Goal: Navigation & Orientation: Find specific page/section

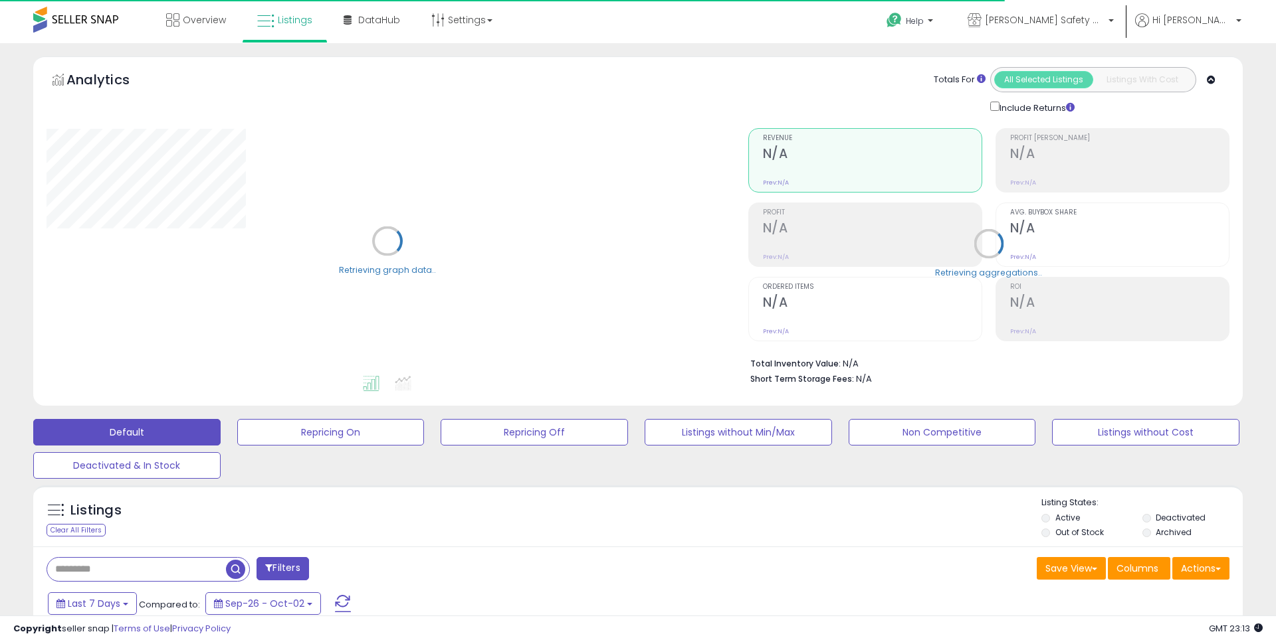
type input "**********"
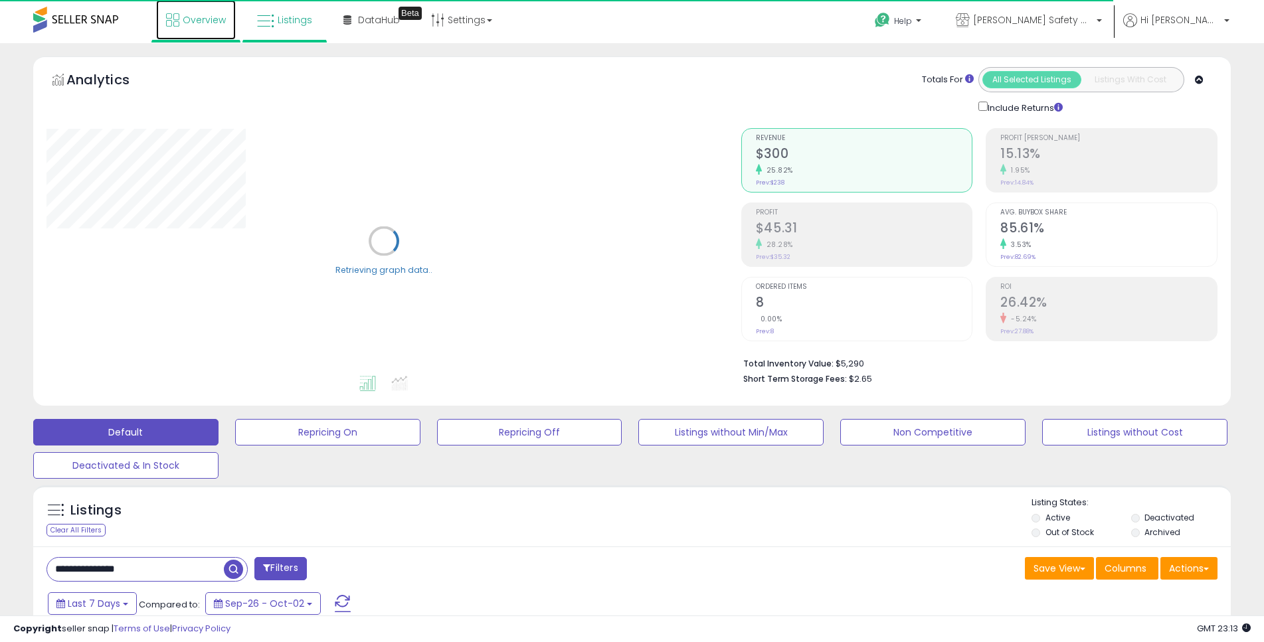
click at [205, 15] on span "Overview" at bounding box center [204, 19] width 43 height 13
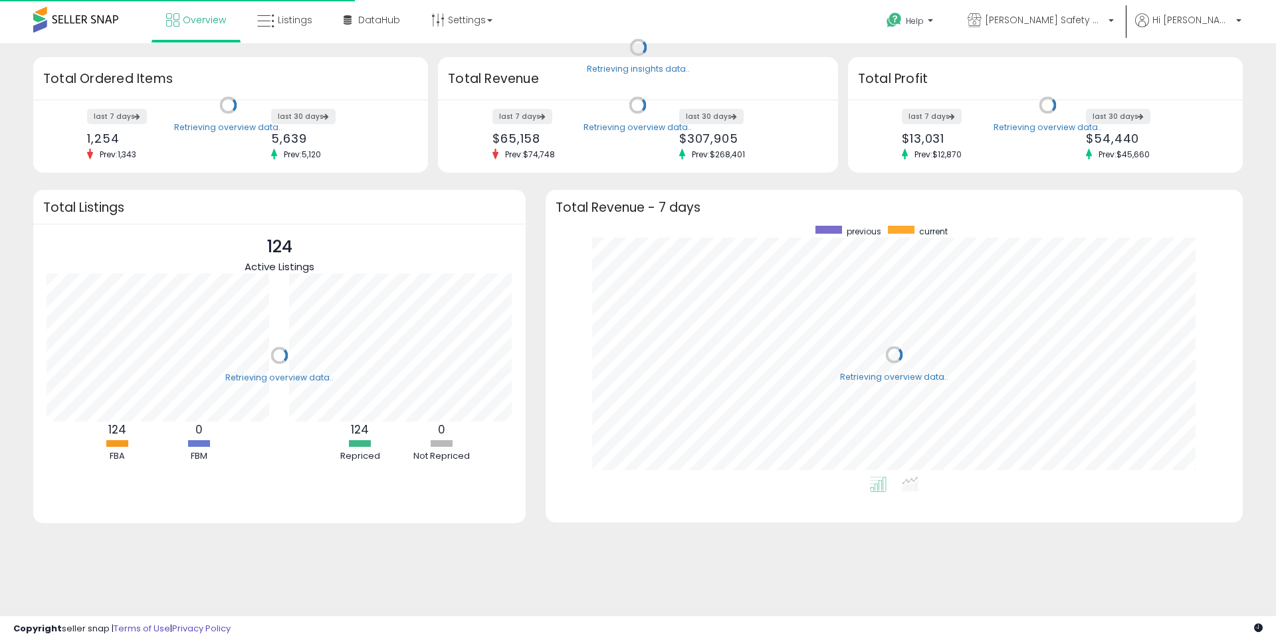
scroll to position [251, 670]
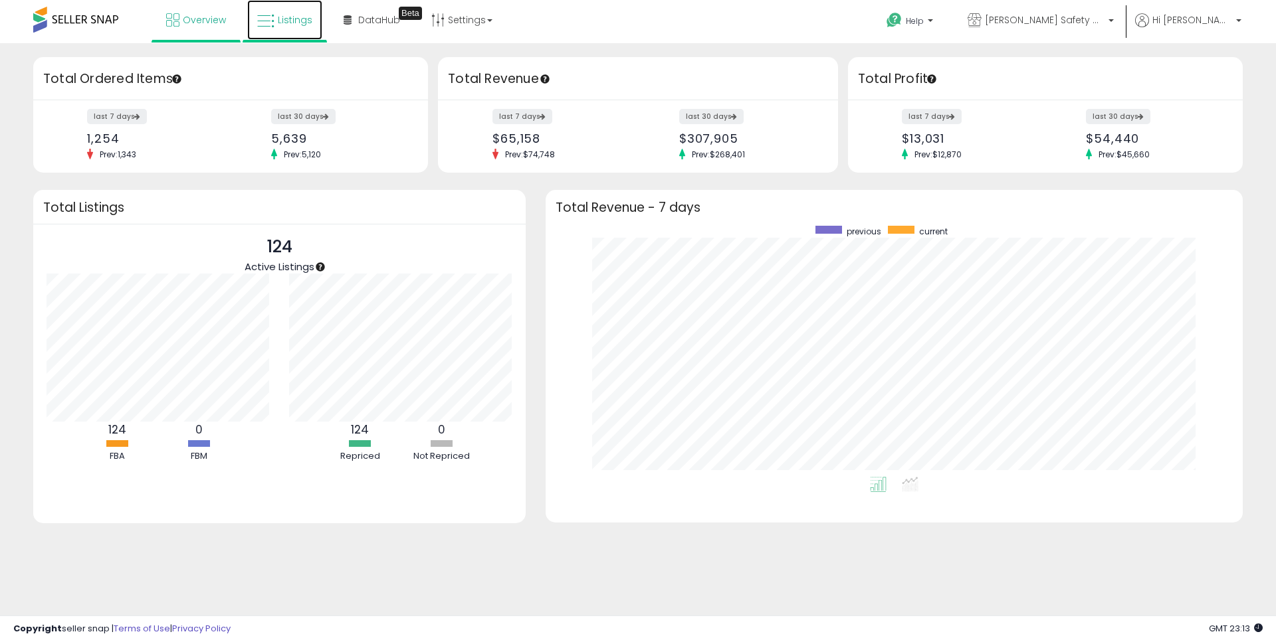
click at [285, 24] on span "Listings" at bounding box center [295, 19] width 35 height 13
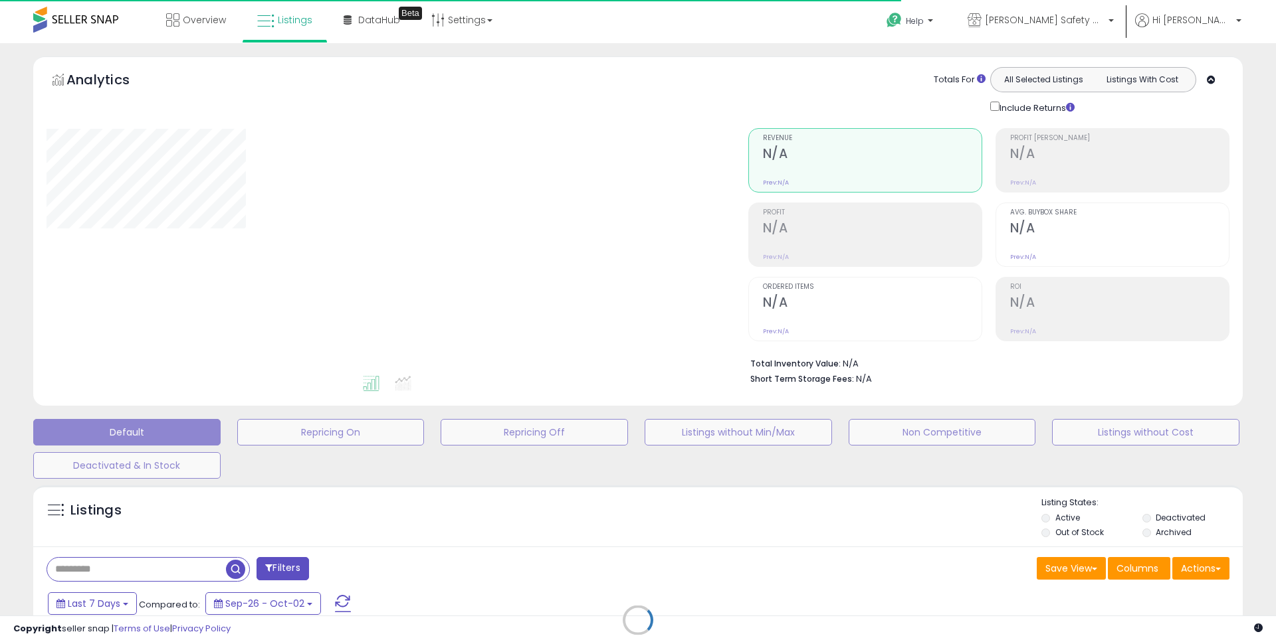
type input "**********"
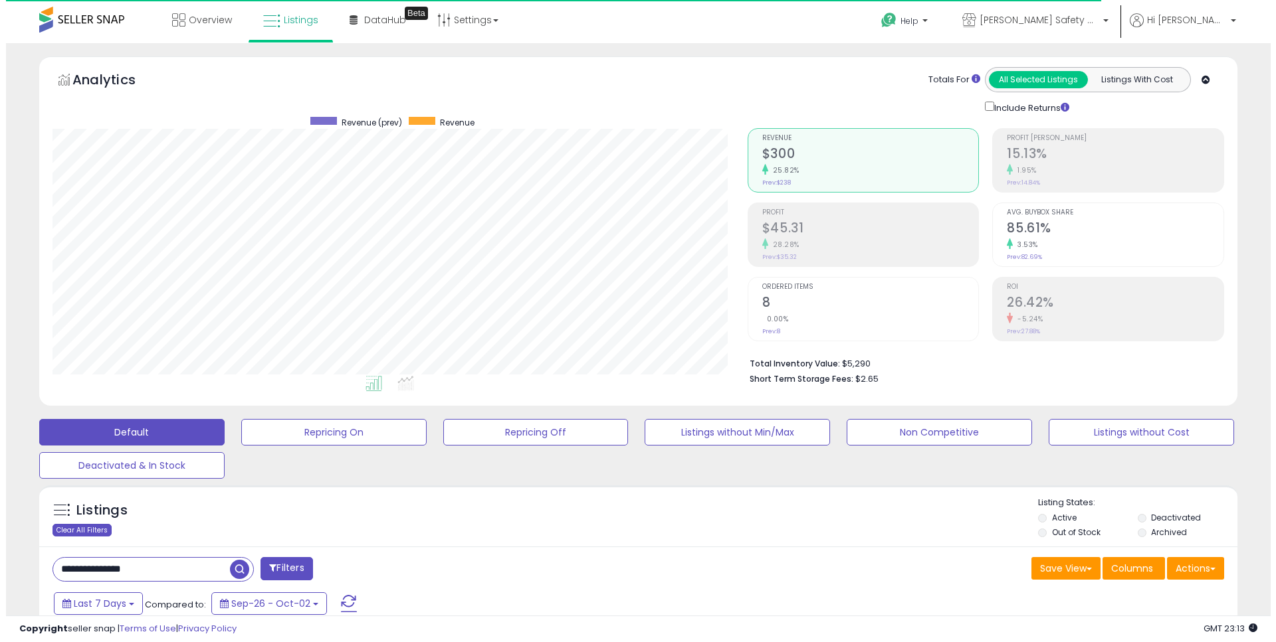
scroll to position [272, 695]
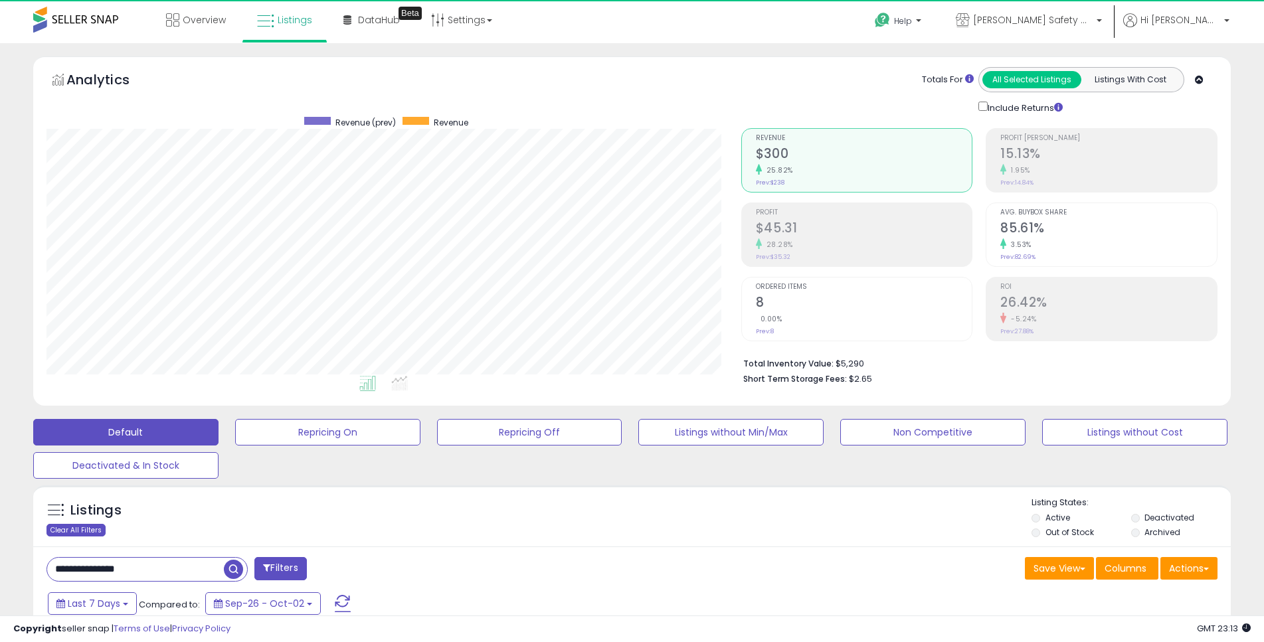
click at [78, 530] on div "Clear All Filters" at bounding box center [76, 530] width 59 height 13
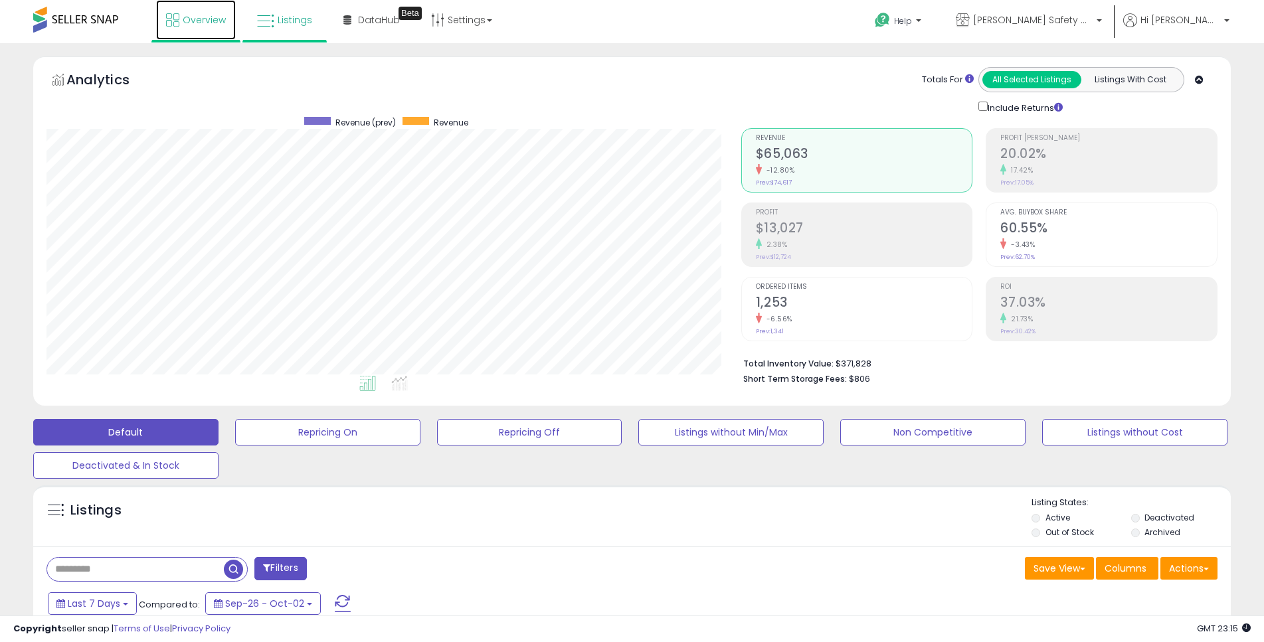
click at [205, 25] on span "Overview" at bounding box center [204, 19] width 43 height 13
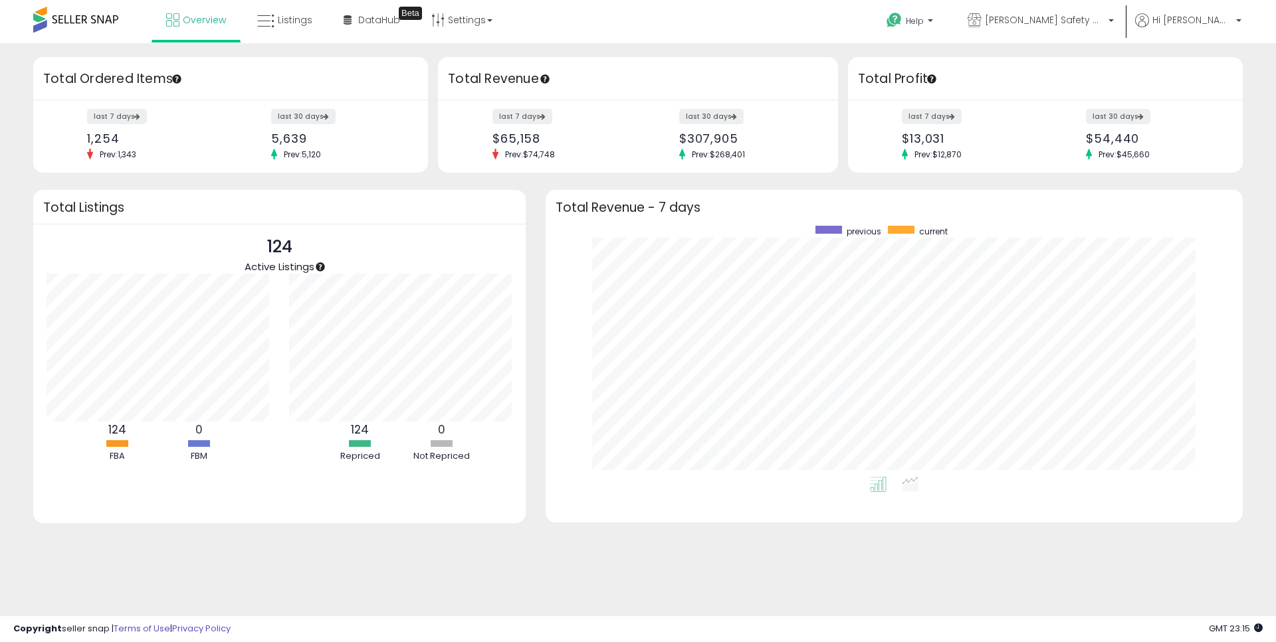
scroll to position [251, 670]
click at [313, 22] on link "Listings" at bounding box center [284, 20] width 75 height 40
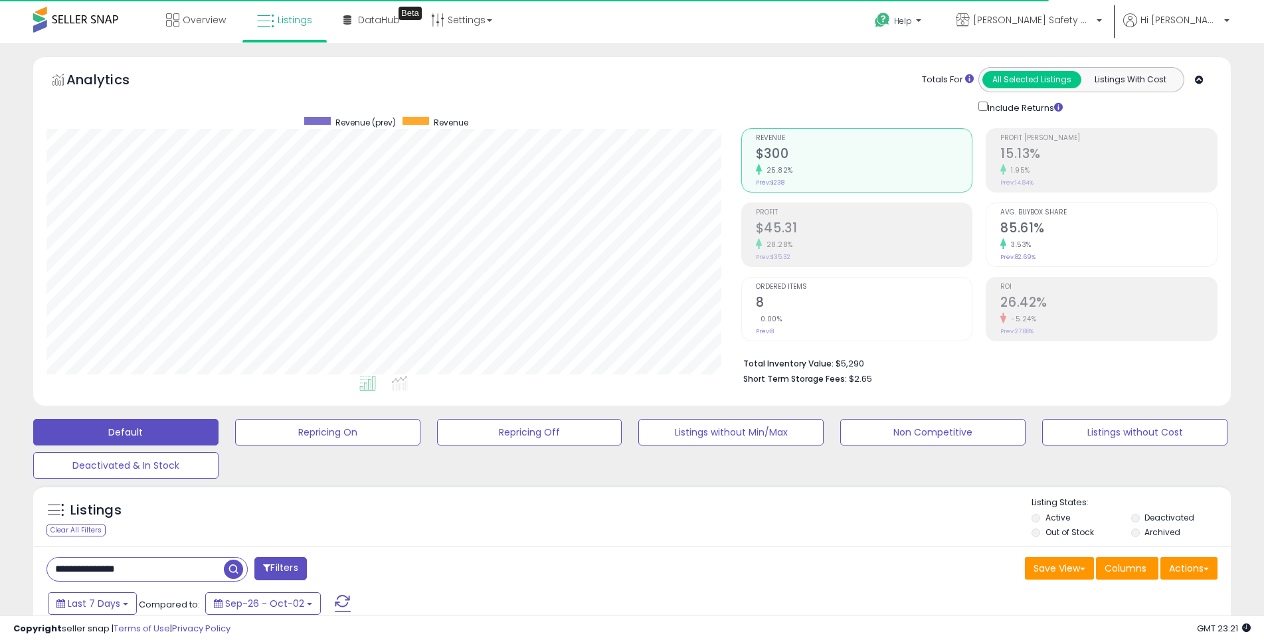
scroll to position [272, 695]
click at [218, 18] on span "Overview" at bounding box center [204, 19] width 43 height 13
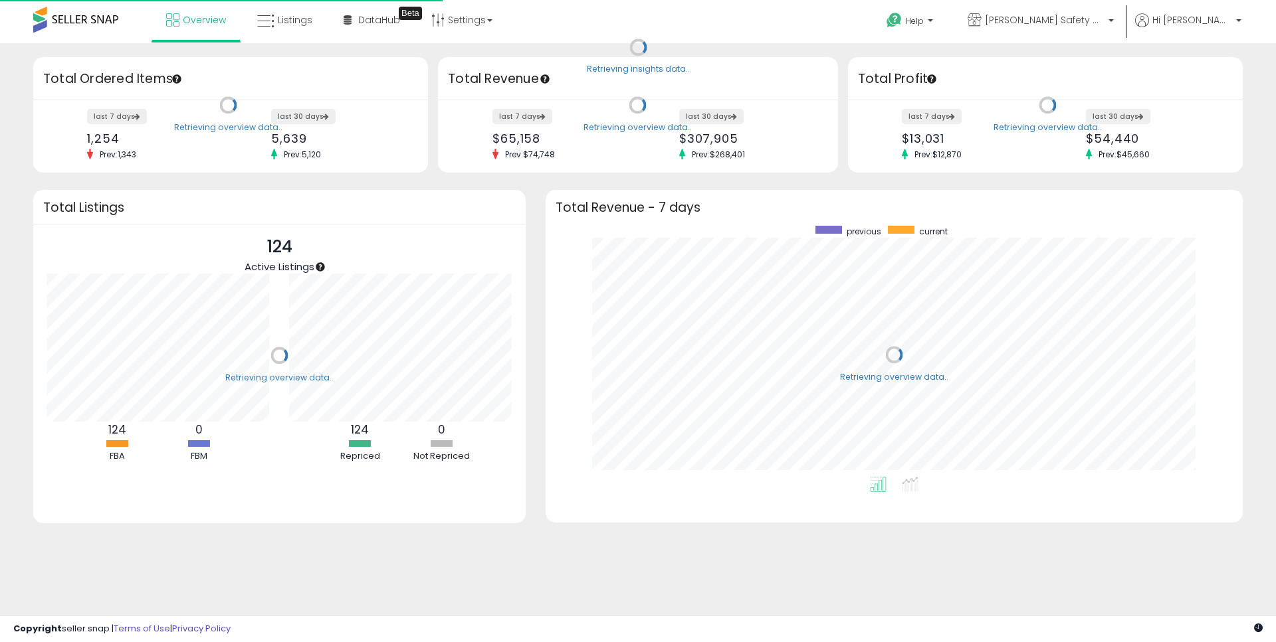
scroll to position [251, 670]
